Goal: Navigation & Orientation: Find specific page/section

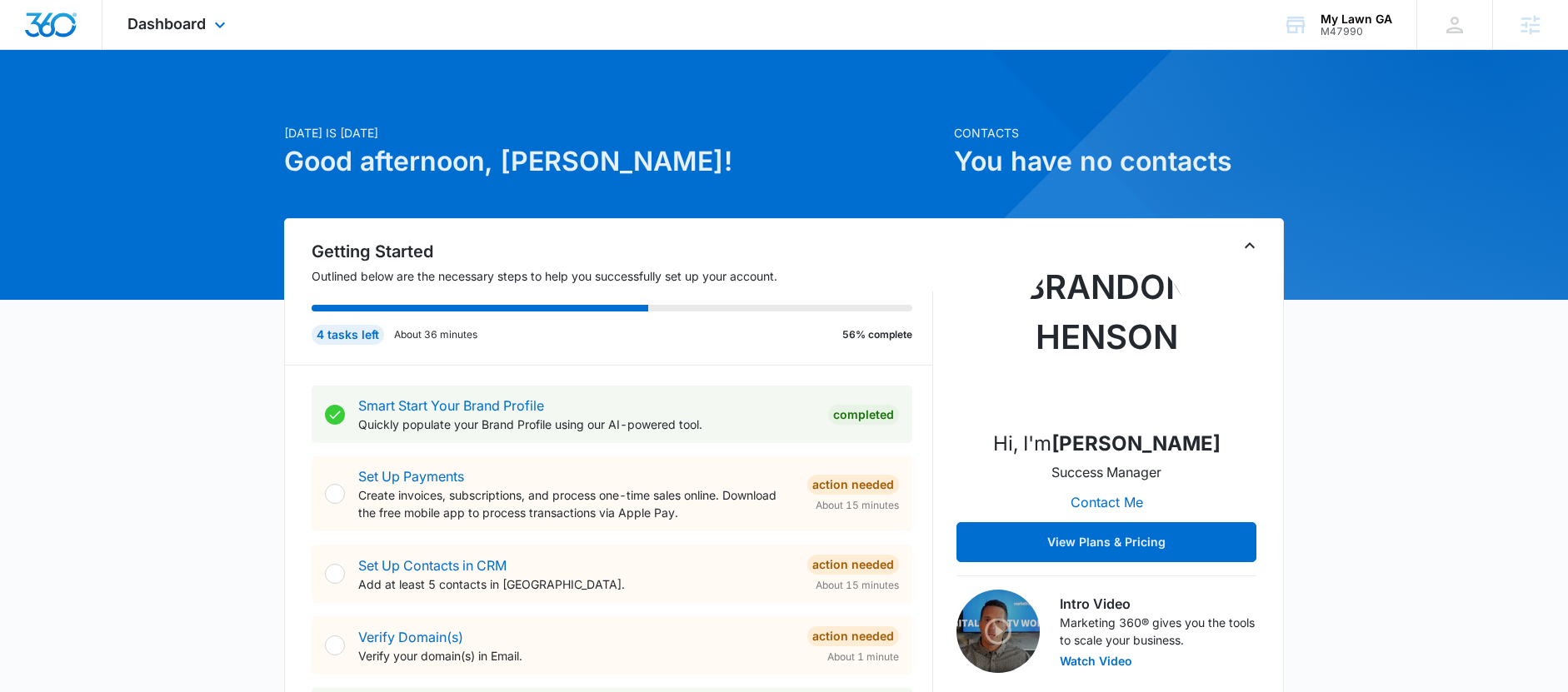
click at [208, 31] on div "Dashboard Apps Reputation Websites Forms CRM Email Social Payments POS Content …" at bounding box center [178, 25] width 153 height 49
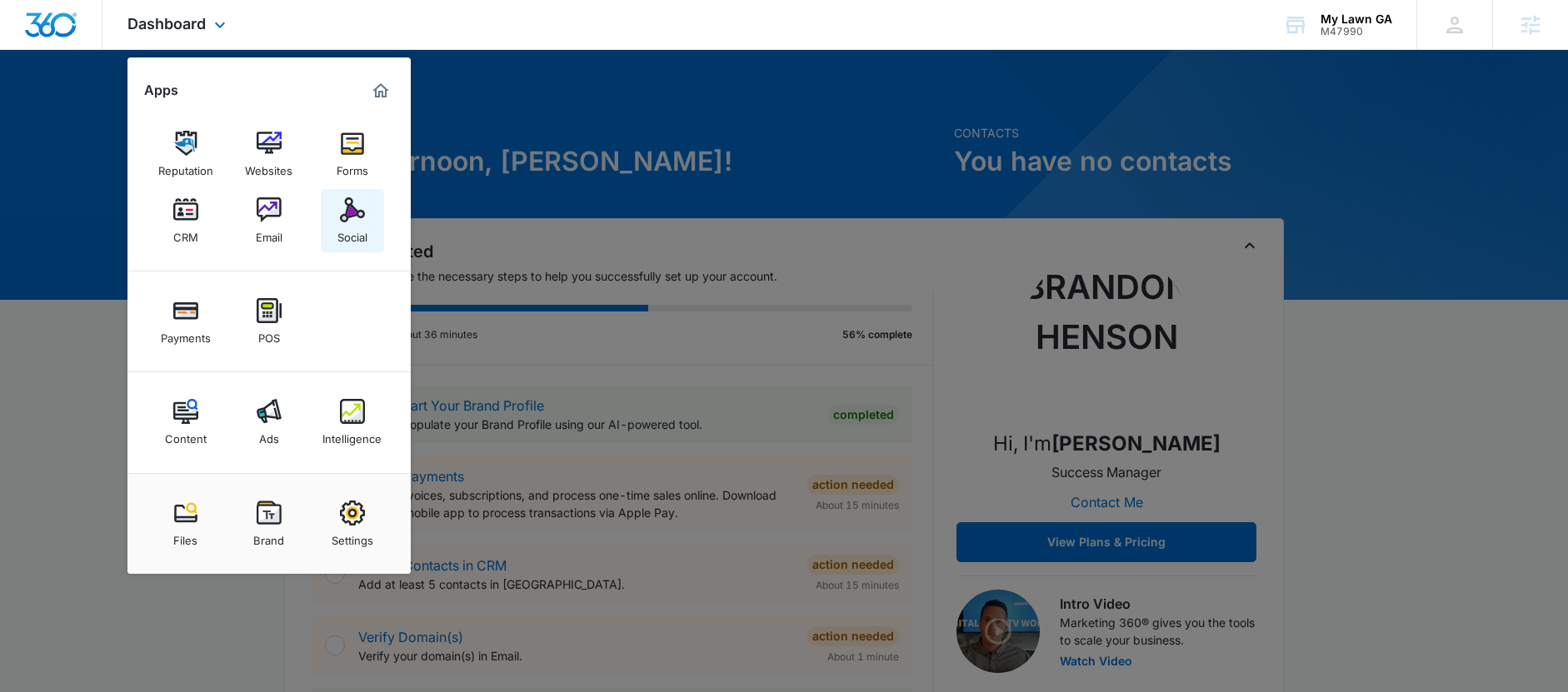
click at [334, 222] on link "Social" at bounding box center [352, 221] width 64 height 64
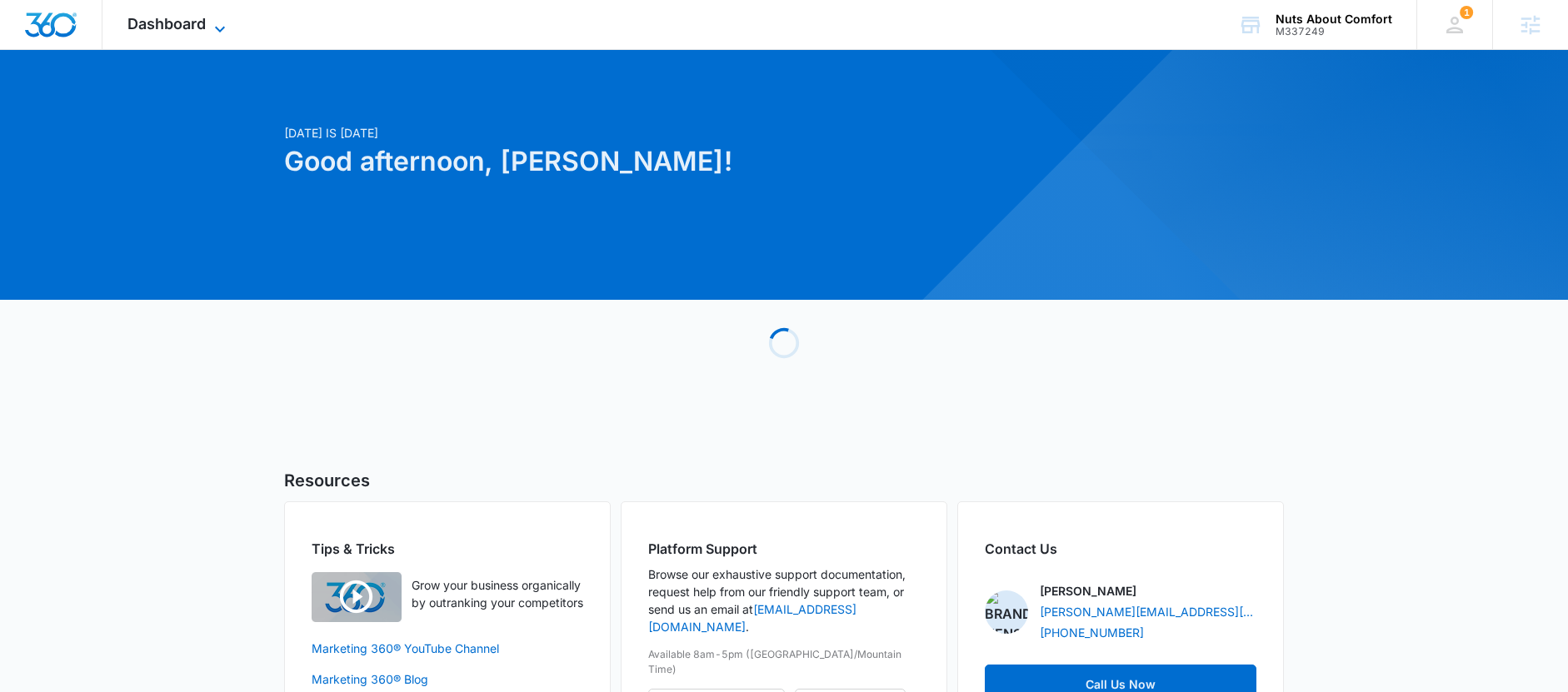
click at [173, 16] on span "Dashboard" at bounding box center [166, 24] width 79 height 17
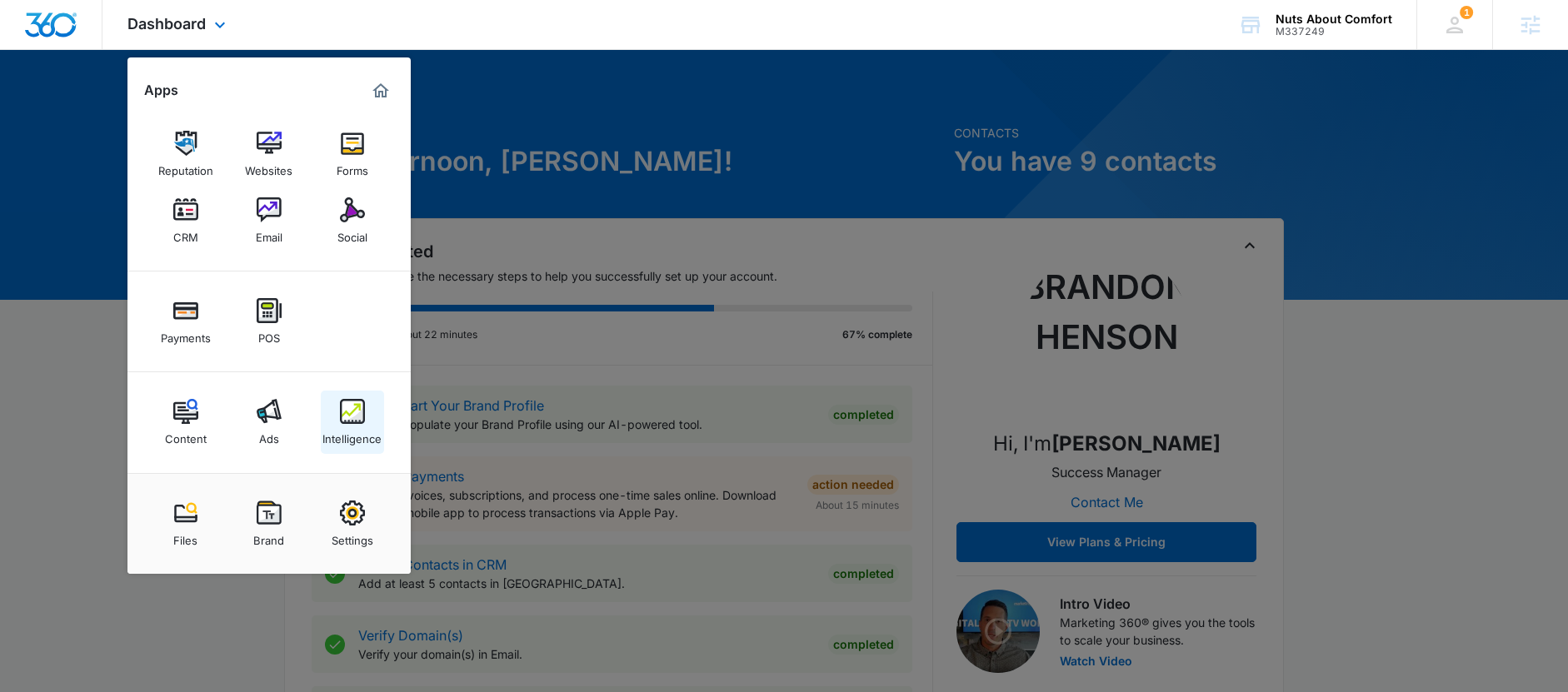
click at [355, 422] on img at bounding box center [353, 411] width 25 height 25
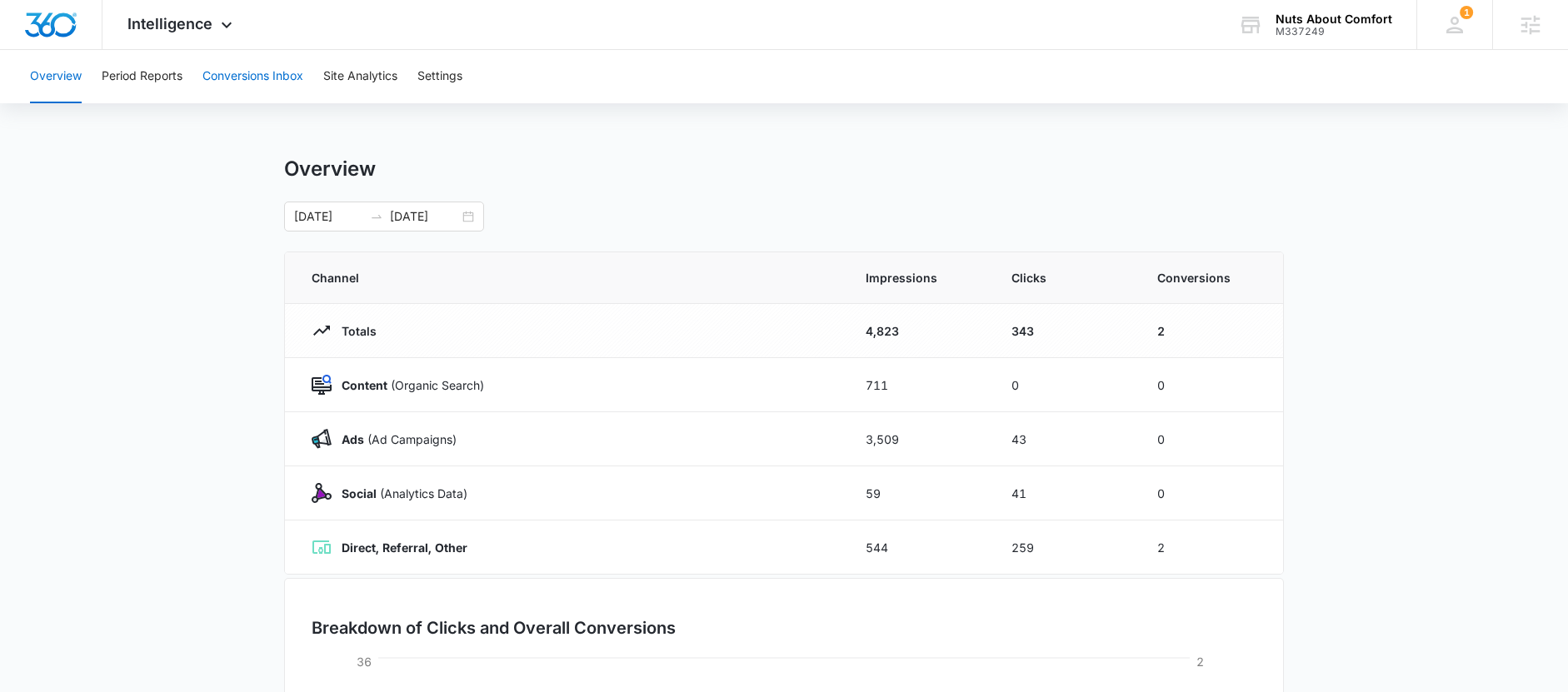
click at [285, 83] on button "Conversions Inbox" at bounding box center [253, 77] width 100 height 53
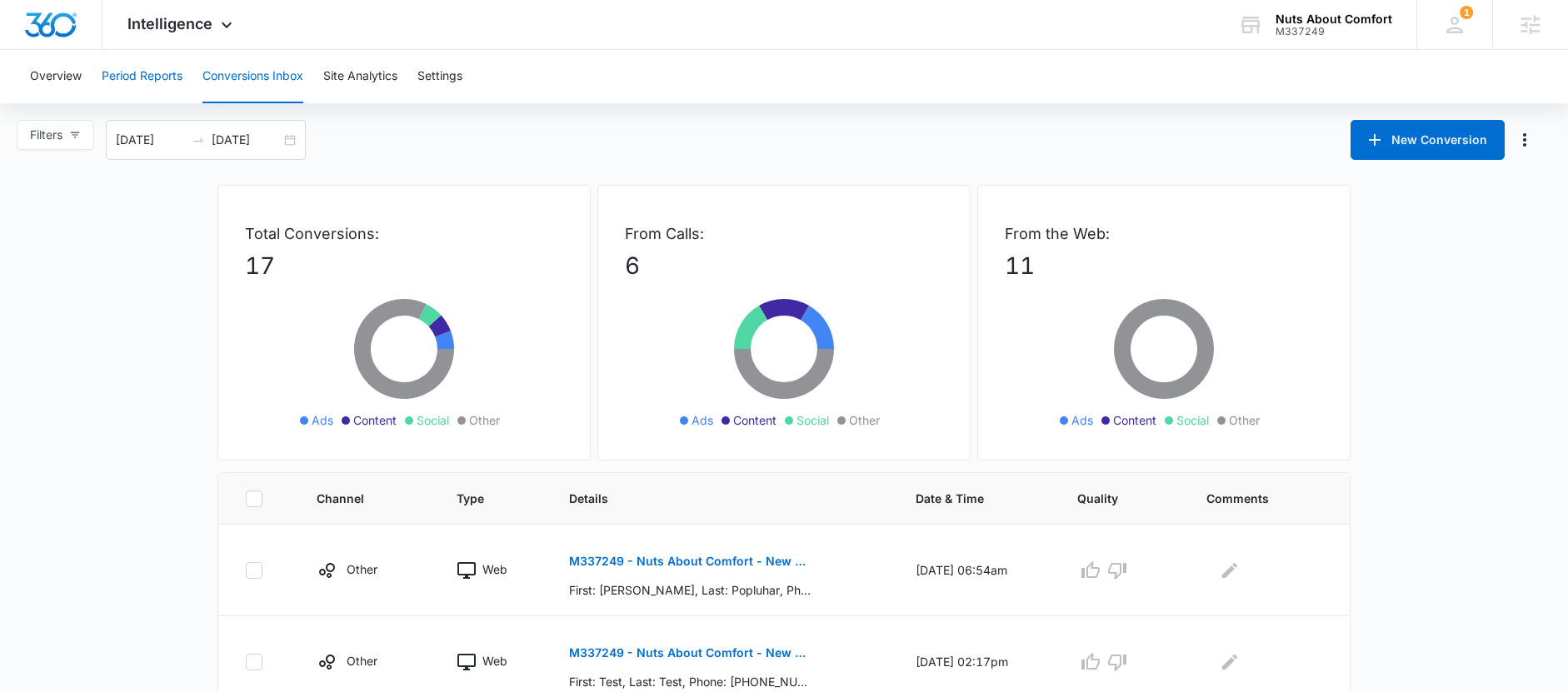
click at [155, 82] on button "Period Reports" at bounding box center [141, 77] width 81 height 53
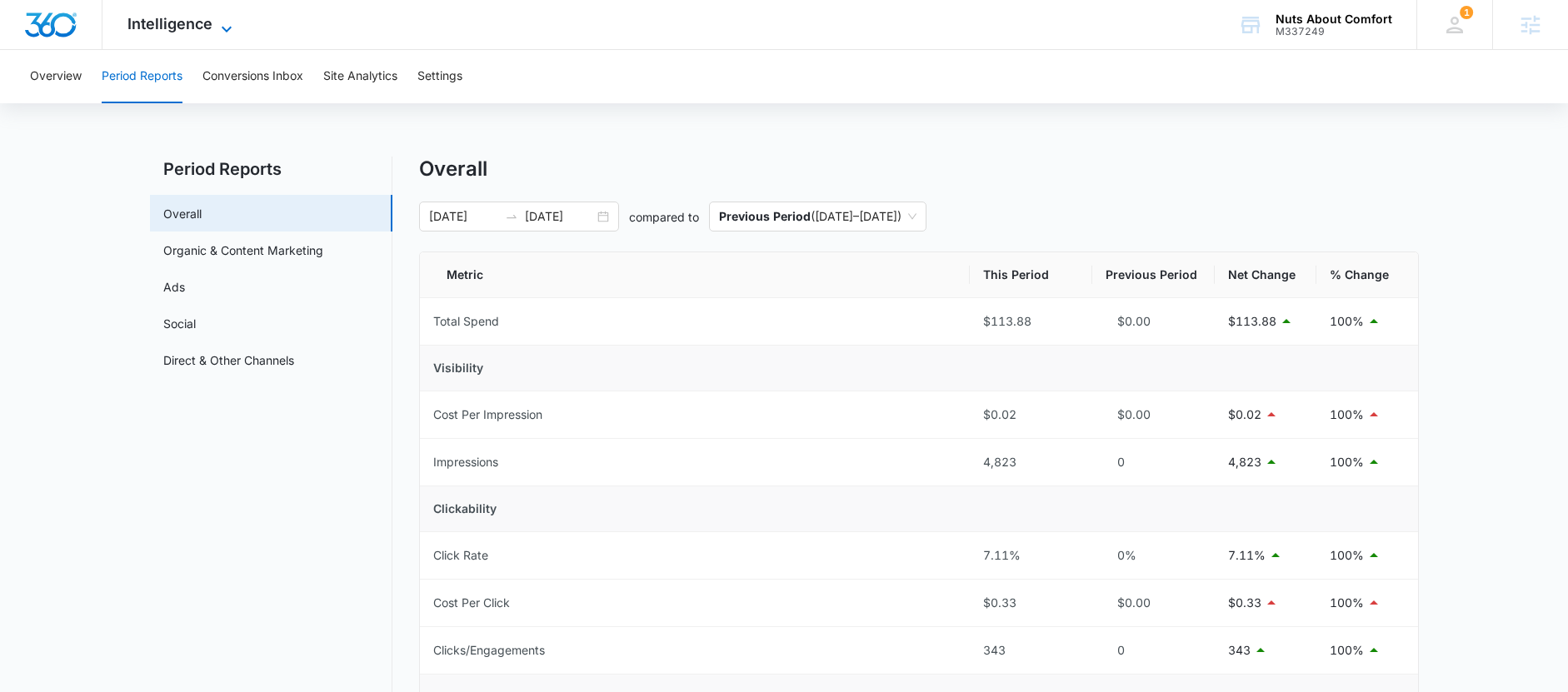
click at [150, 31] on span "Intelligence" at bounding box center [170, 24] width 85 height 17
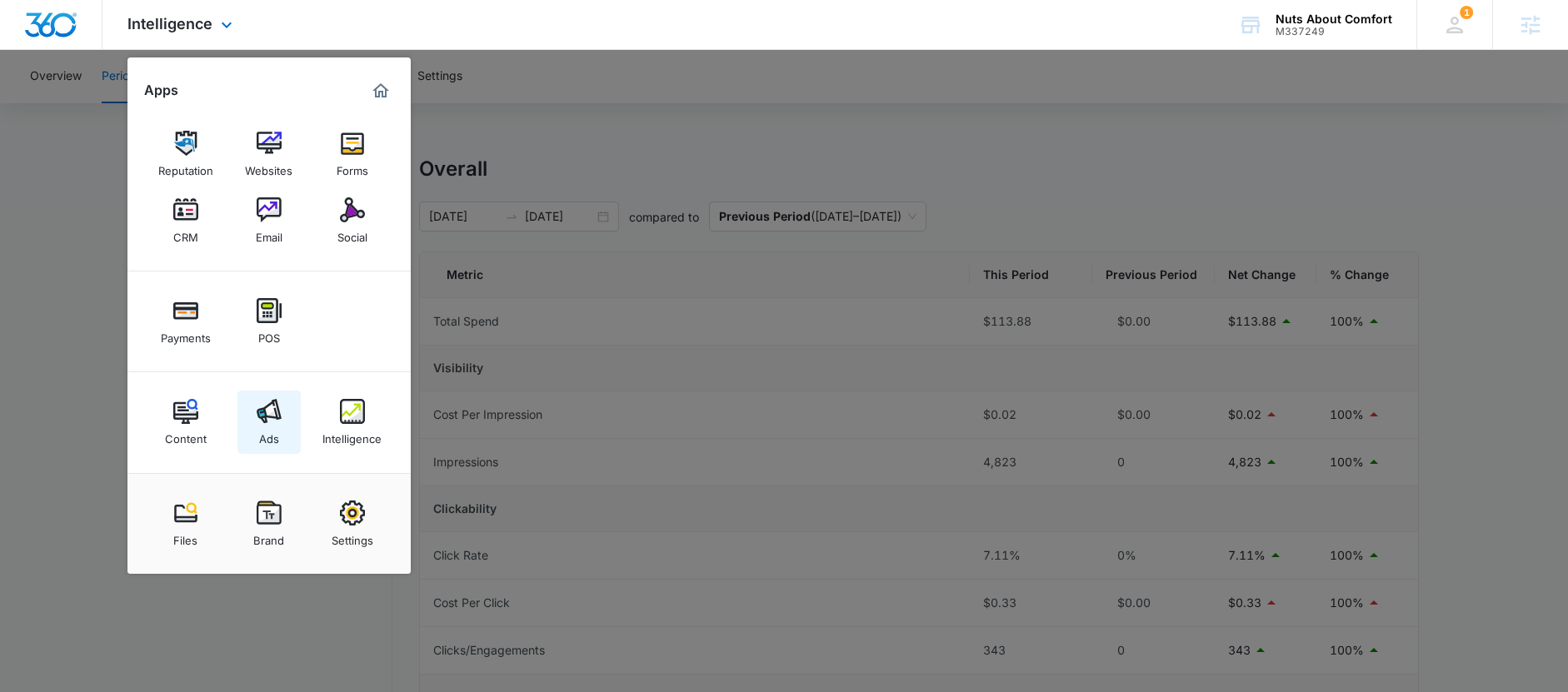
click at [279, 436] on link "Ads" at bounding box center [269, 422] width 64 height 64
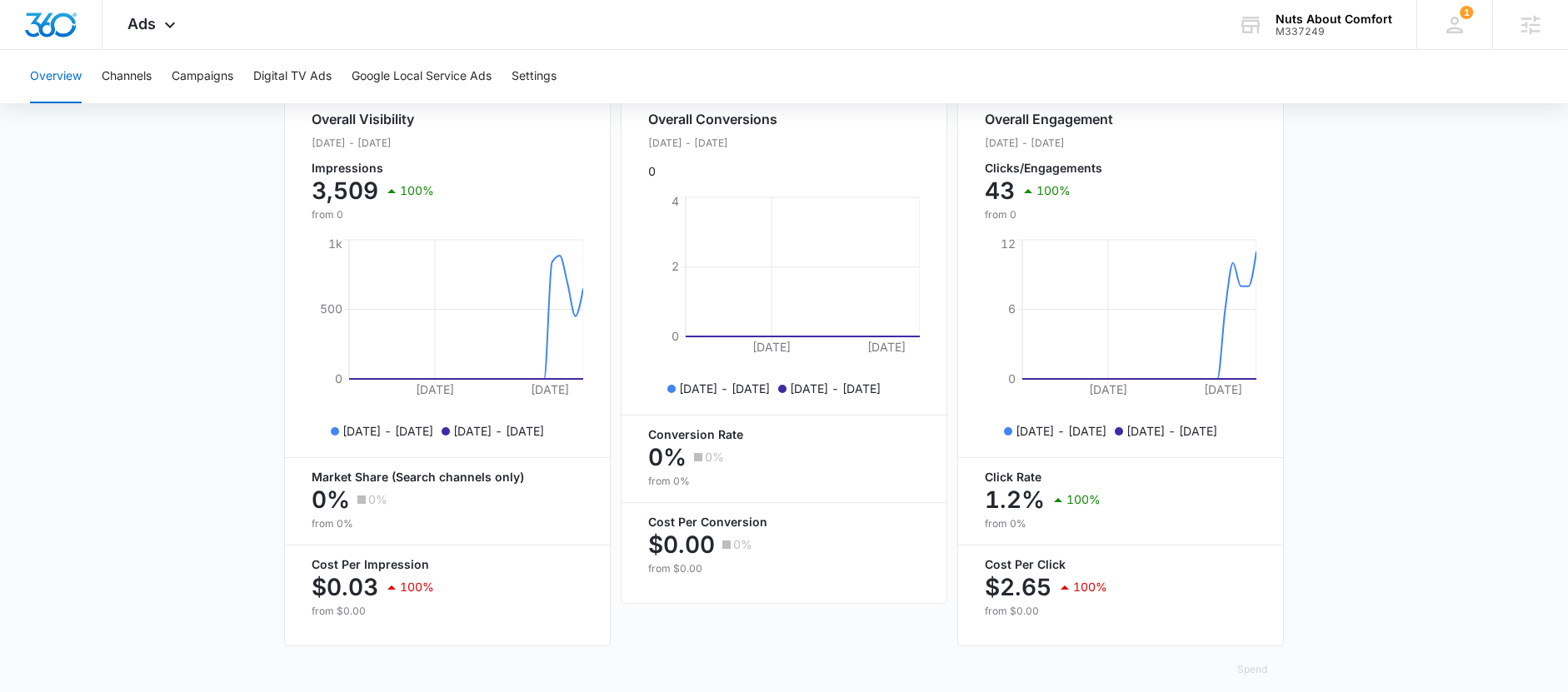
scroll to position [673, 0]
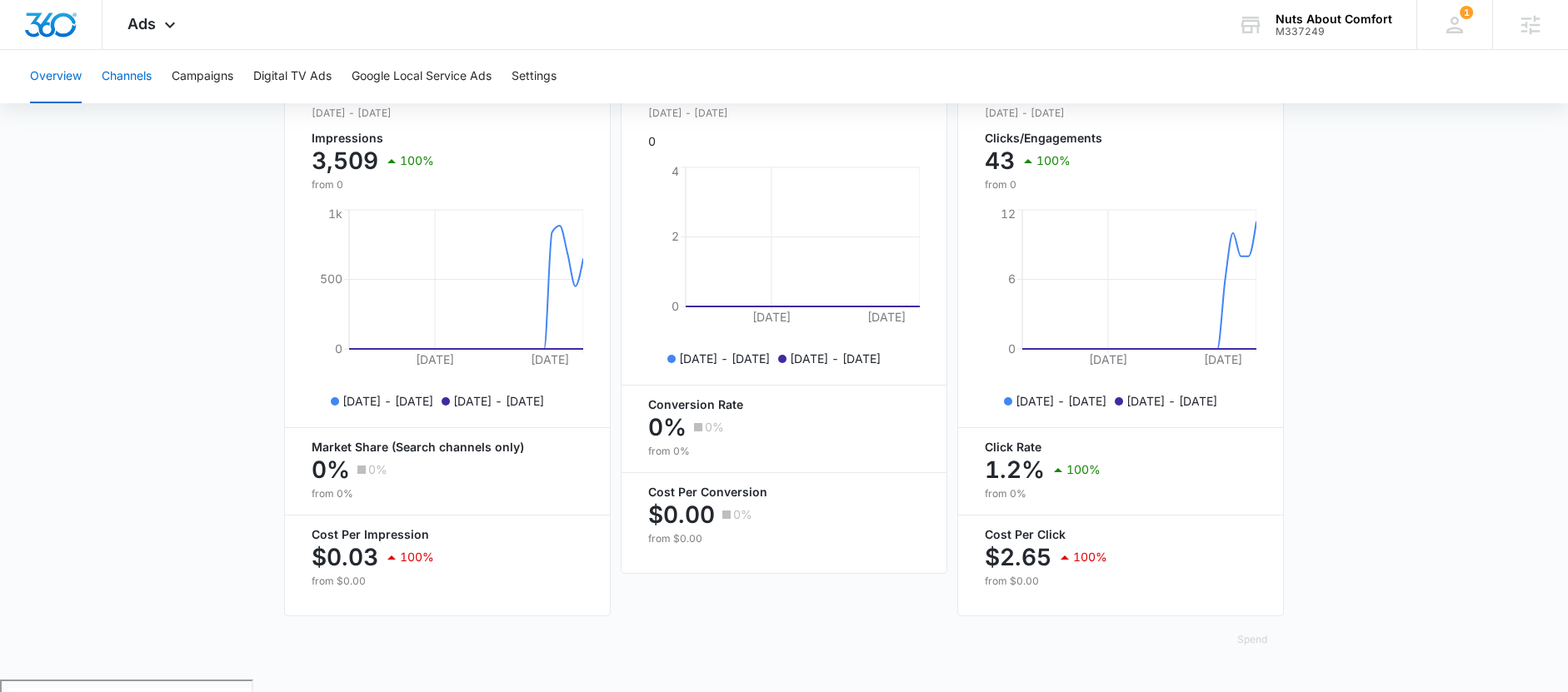
click at [135, 73] on button "Channels" at bounding box center [126, 77] width 50 height 53
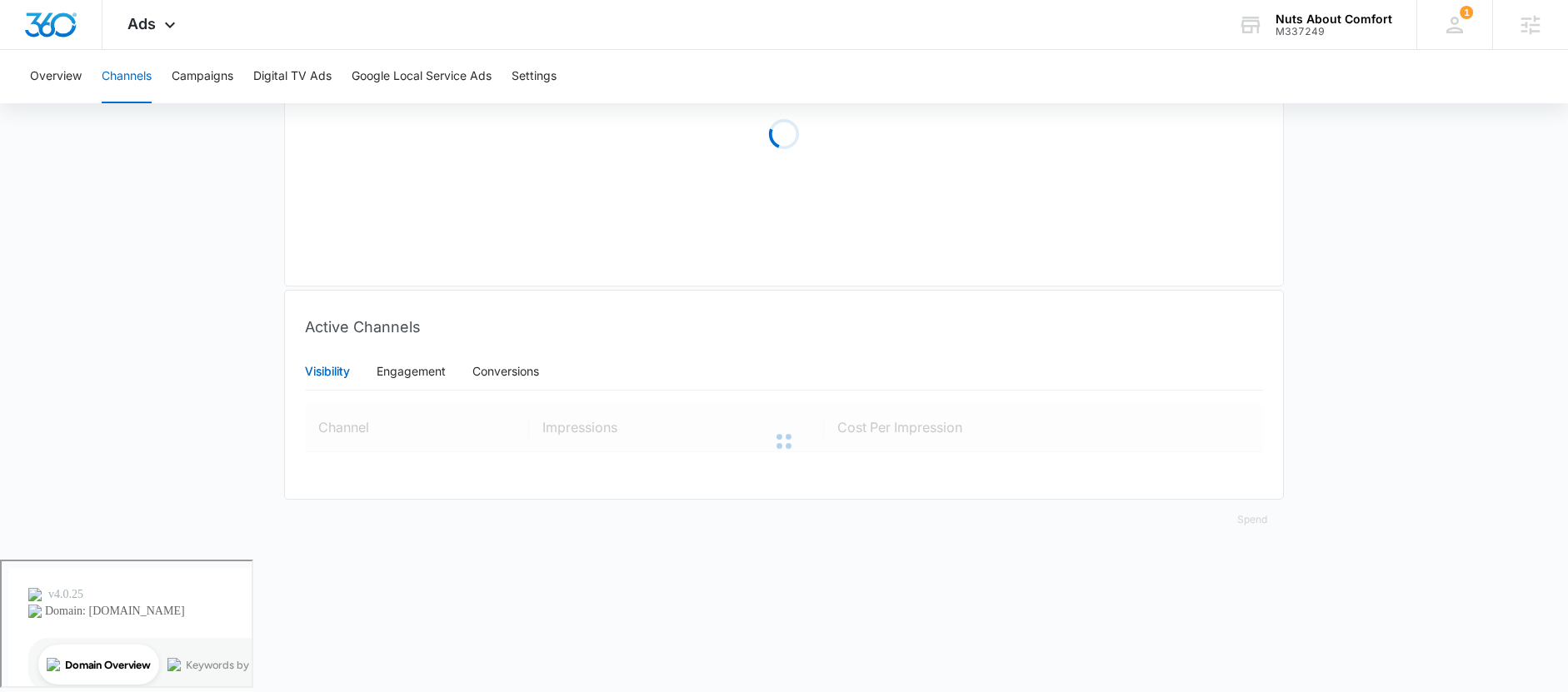
type input "09/07/2025"
type input "10/07/2025"
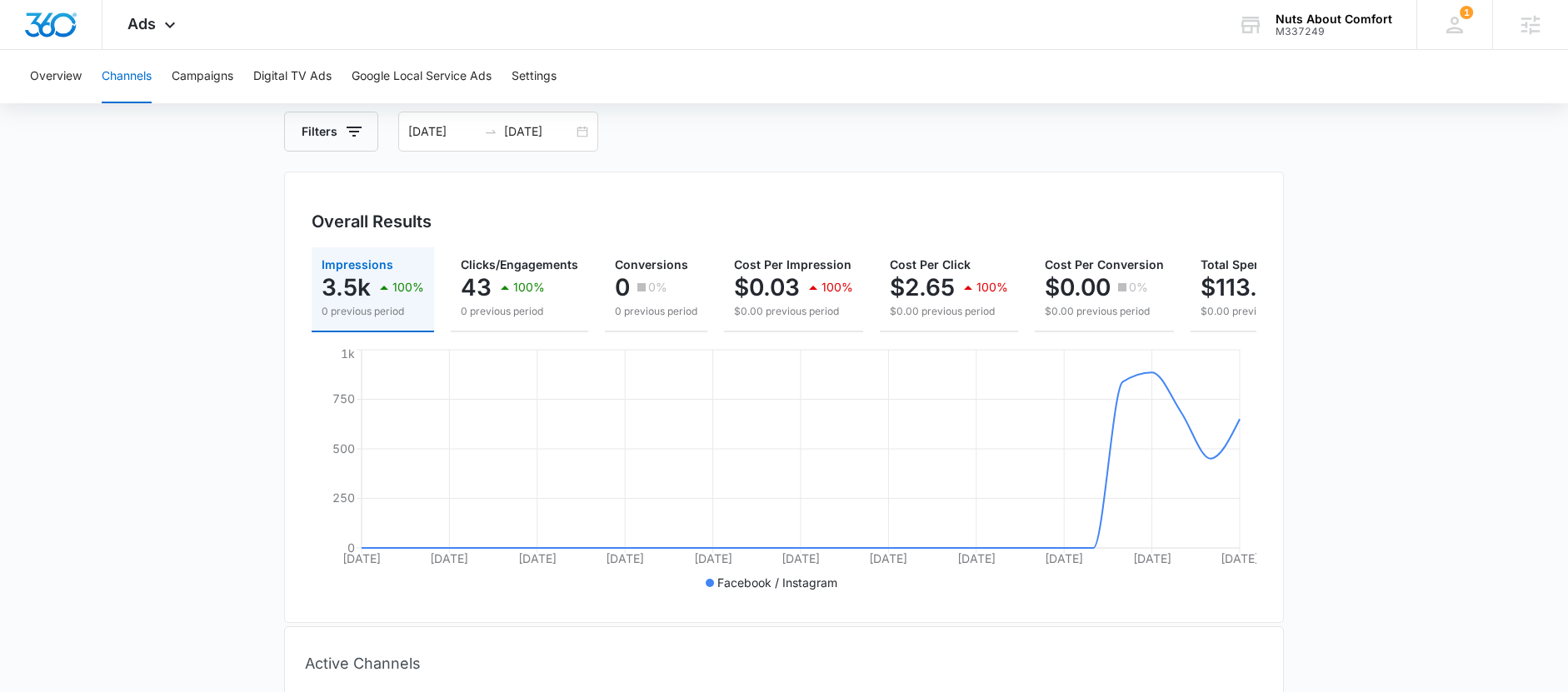
scroll to position [74, 0]
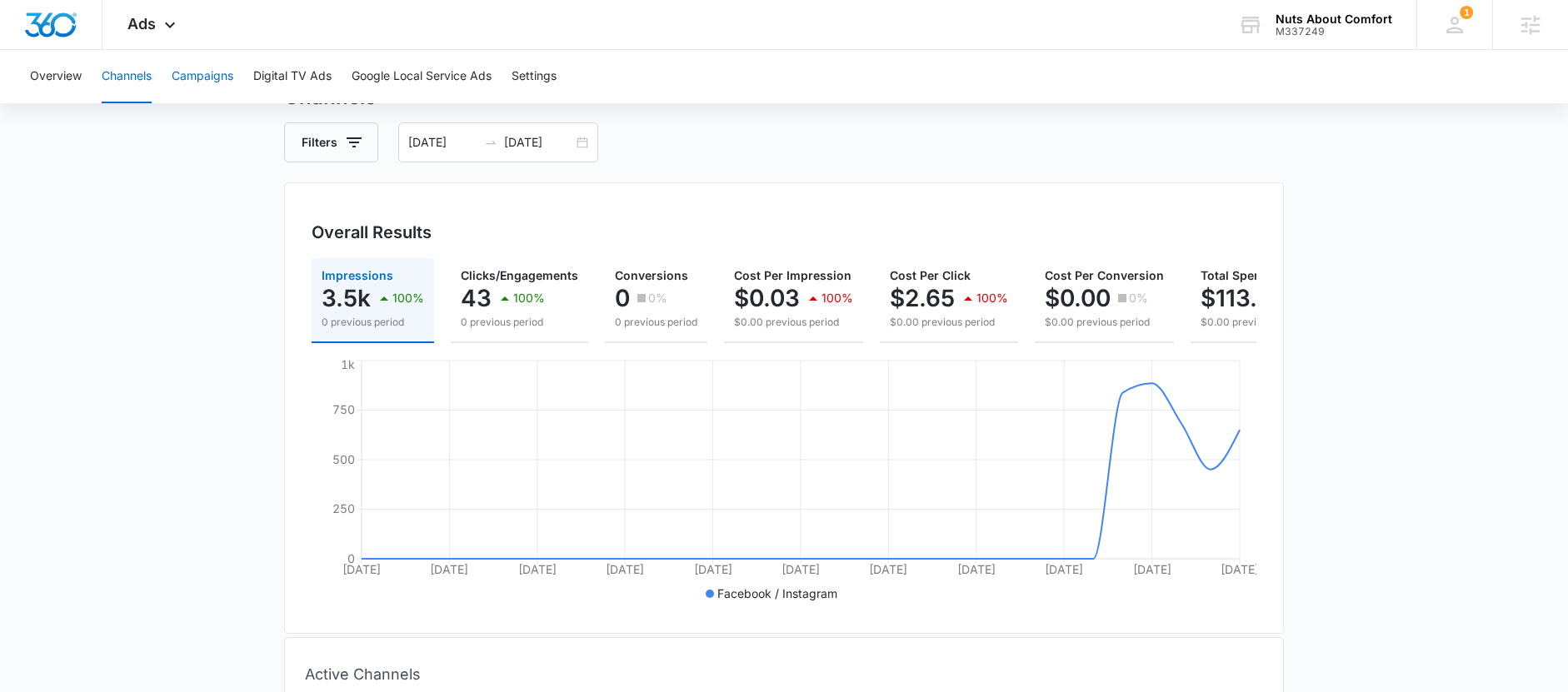
click at [190, 74] on button "Campaigns" at bounding box center [202, 77] width 62 height 53
